Goal: Information Seeking & Learning: Learn about a topic

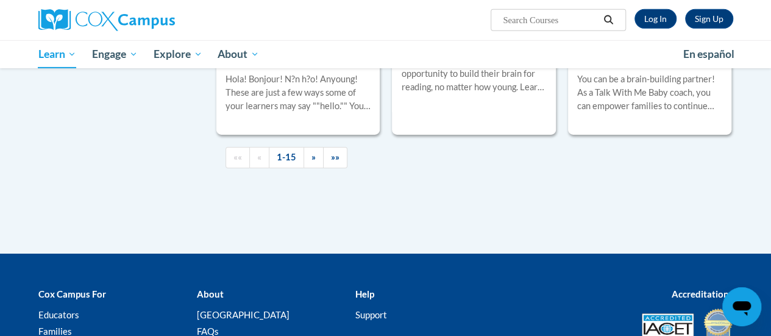
scroll to position [1975, 0]
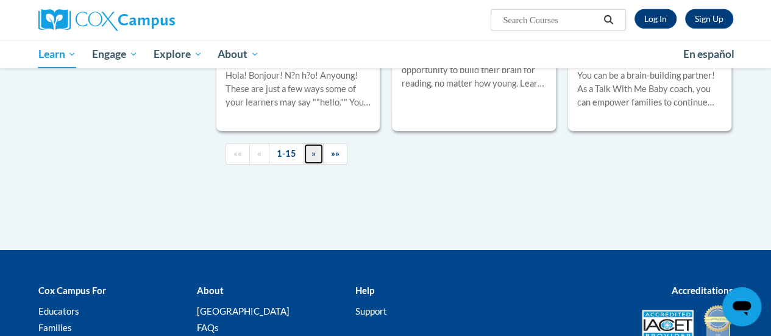
click at [308, 155] on link "»" at bounding box center [314, 153] width 20 height 21
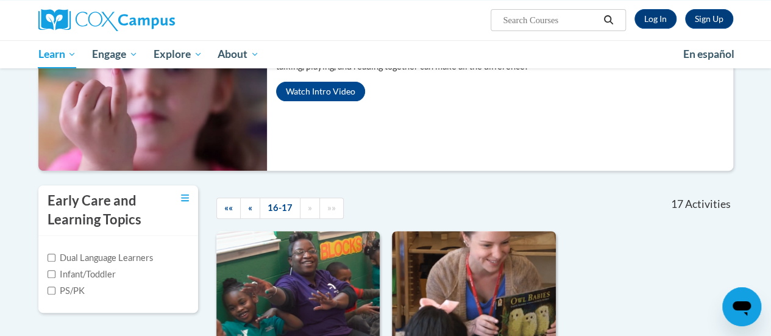
scroll to position [143, 0]
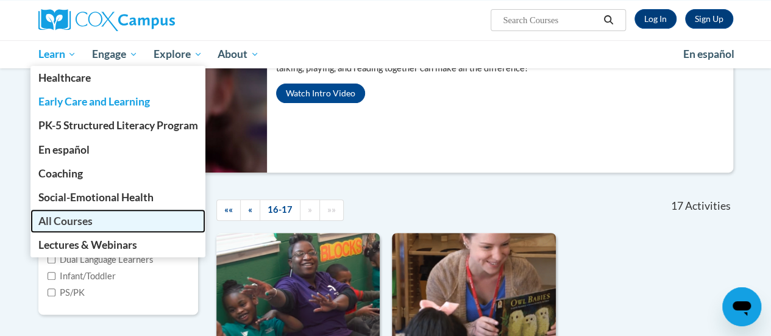
click at [76, 216] on span "All Courses" at bounding box center [65, 221] width 54 height 13
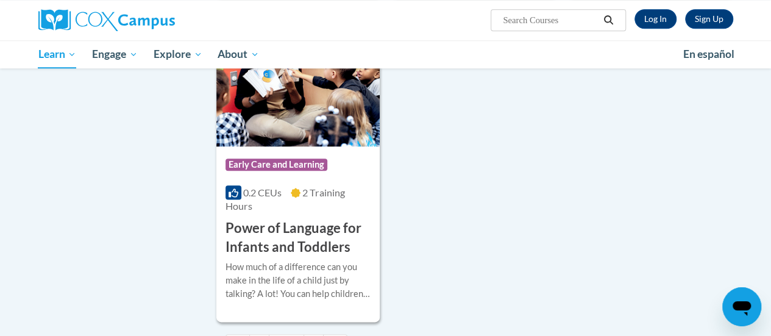
scroll to position [3060, 0]
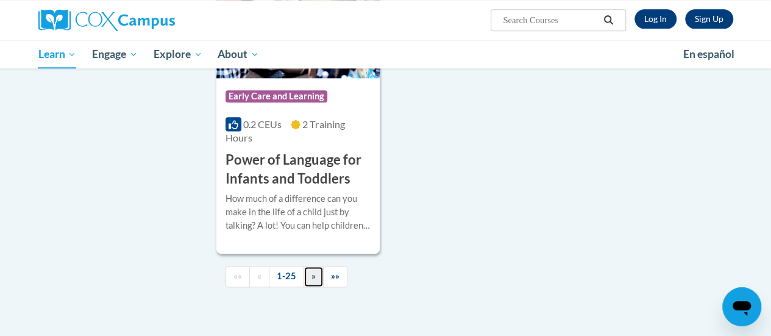
click at [310, 266] on link "»" at bounding box center [314, 276] width 20 height 21
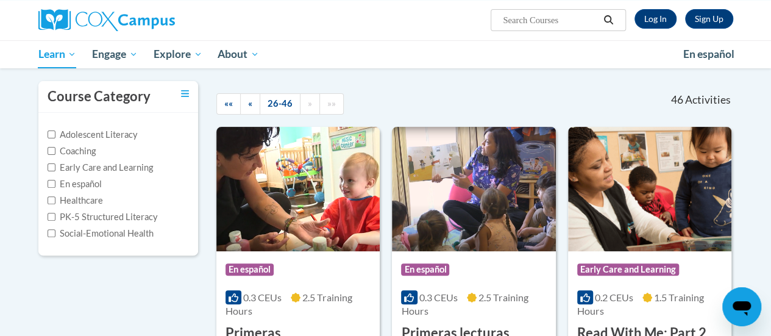
scroll to position [102, 0]
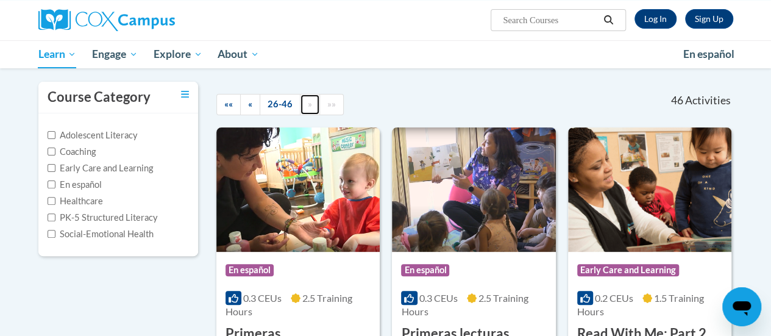
click at [308, 106] on span "»" at bounding box center [310, 104] width 4 height 10
